Goal: Task Accomplishment & Management: Use online tool/utility

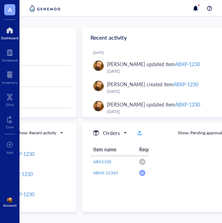
scroll to position [5, 0]
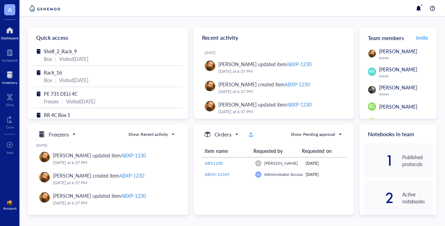
click at [10, 78] on div at bounding box center [9, 74] width 15 height 11
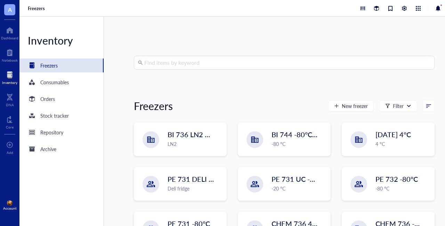
click at [178, 65] on input "search" at bounding box center [287, 62] width 286 height 13
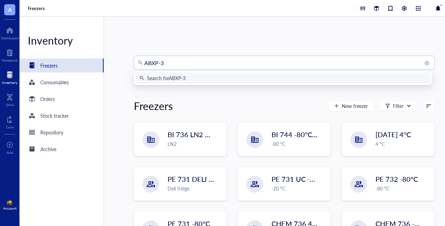
type input "ABXP-35"
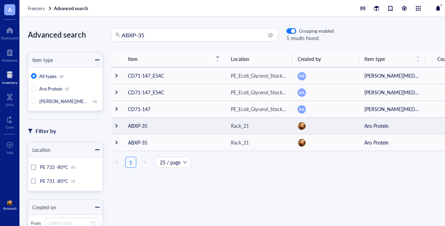
click at [116, 126] on div at bounding box center [116, 125] width 5 height 5
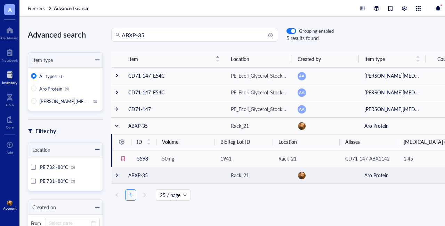
click at [116, 177] on div at bounding box center [116, 175] width 5 height 5
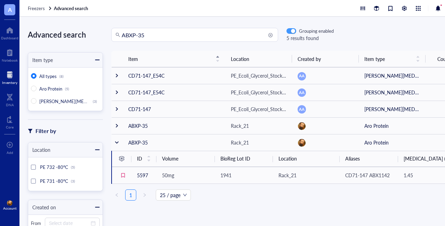
click at [290, 31] on span "button" at bounding box center [291, 31] width 9 height 5
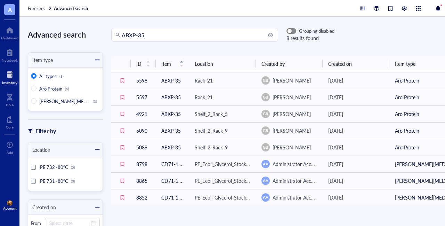
click at [294, 31] on span "button" at bounding box center [291, 31] width 9 height 5
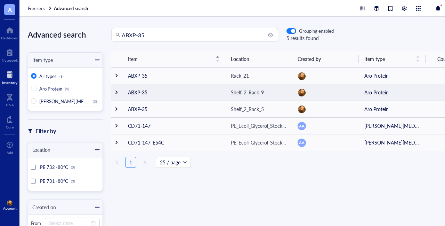
click at [117, 92] on div at bounding box center [116, 92] width 5 height 5
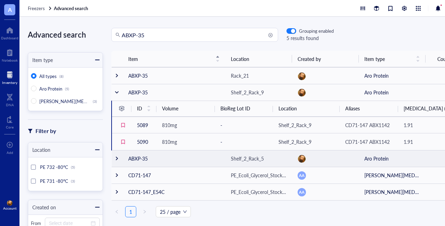
click at [117, 161] on div at bounding box center [116, 158] width 5 height 5
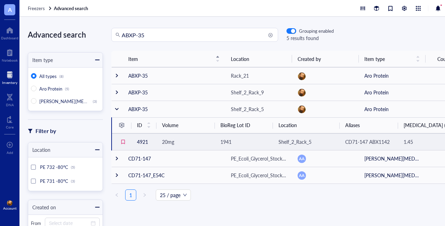
click at [174, 145] on div "20mg" at bounding box center [185, 142] width 47 height 8
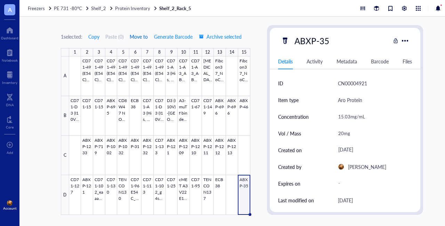
click at [138, 37] on span "Move to" at bounding box center [139, 37] width 18 height 6
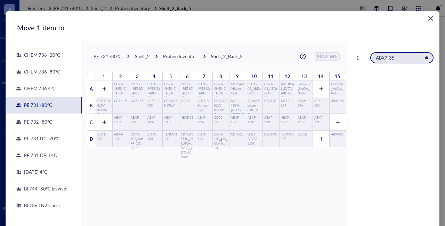
click at [33, 154] on div "PE 731 DELI 4C" at bounding box center [39, 155] width 36 height 6
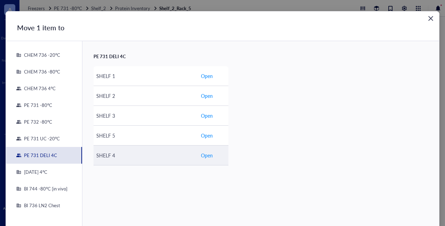
click at [202, 153] on span "Open" at bounding box center [207, 155] width 12 height 8
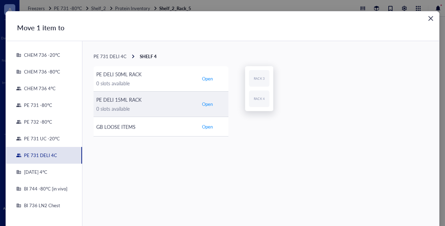
click at [206, 103] on span "Open" at bounding box center [207, 104] width 11 height 6
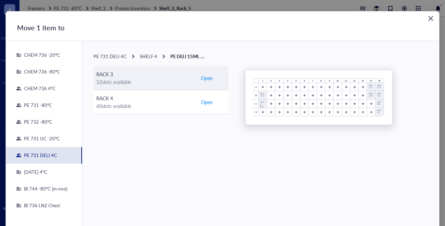
click at [207, 78] on span "Open" at bounding box center [207, 78] width 12 height 8
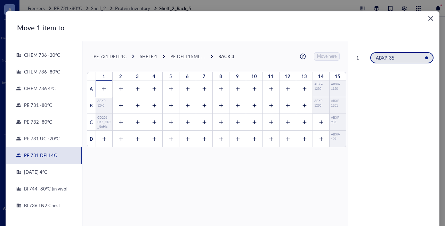
click at [102, 88] on icon at bounding box center [104, 88] width 5 height 5
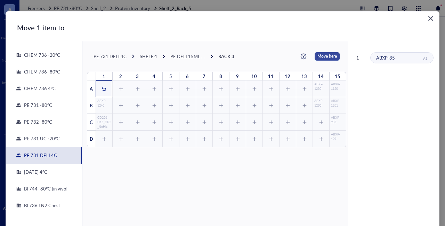
click at [318, 52] on span "Move here" at bounding box center [327, 56] width 19 height 8
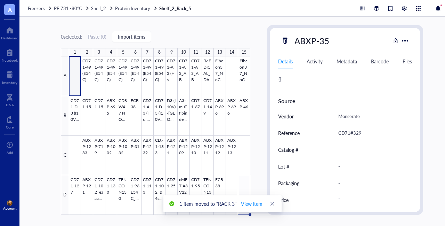
scroll to position [320, 0]
click at [256, 203] on span "View item" at bounding box center [252, 204] width 22 height 8
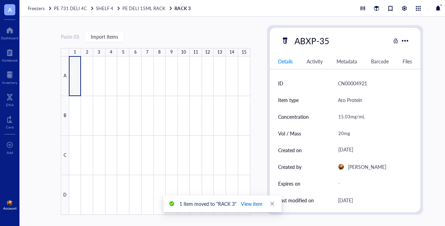
type textarea "Keep everyone on the same page…"
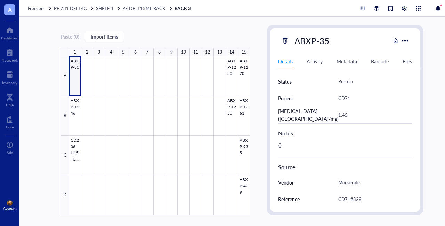
scroll to position [251, 0]
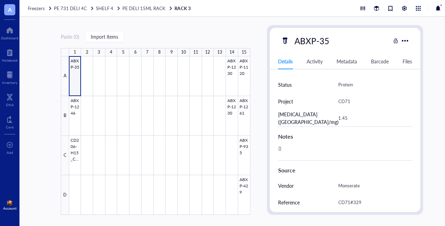
click at [344, 147] on div "{}" at bounding box center [343, 151] width 134 height 17
drag, startPoint x: 296, startPoint y: 148, endPoint x: 245, endPoint y: 150, distance: 50.8
click at [245, 150] on div "Paste ( 0 ) Import items 1 2 3 4 5 6 7 8 9 10 11 12 13 14 15 A B C D ABXP-35 AB…" at bounding box center [241, 121] width 445 height 209
type textarea "THAWED ON 10/09/2025"
